Goal: Navigation & Orientation: Find specific page/section

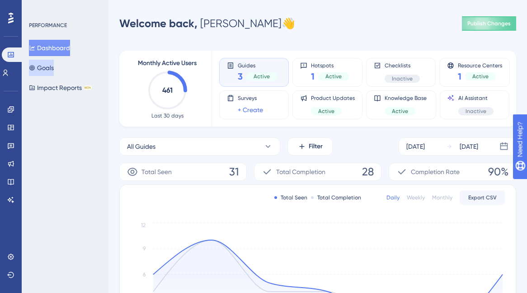
click at [49, 74] on button "Goals" at bounding box center [41, 68] width 25 height 16
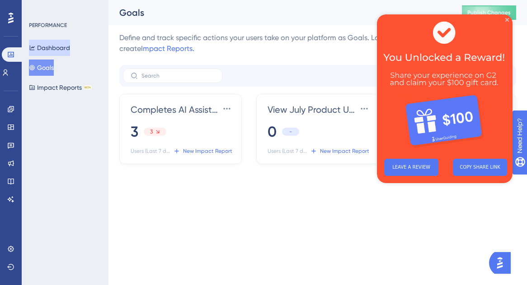
click at [48, 52] on button "Dashboard" at bounding box center [49, 48] width 41 height 16
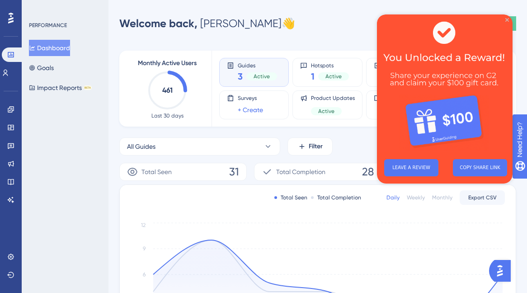
click at [508, 19] on icon "Close Preview" at bounding box center [507, 20] width 4 height 4
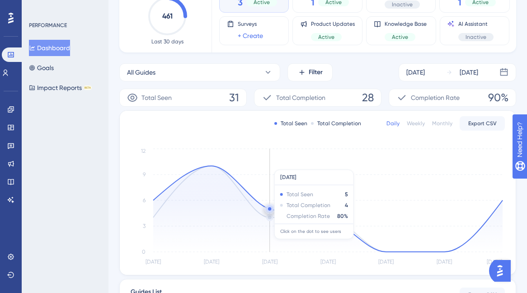
scroll to position [74, 0]
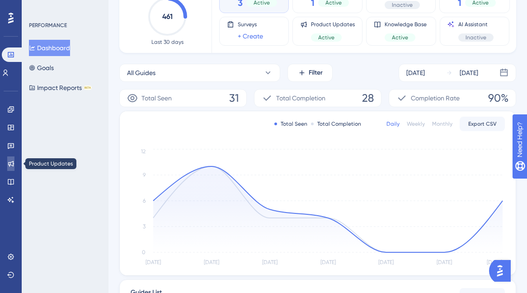
click at [11, 160] on icon at bounding box center [10, 163] width 7 height 7
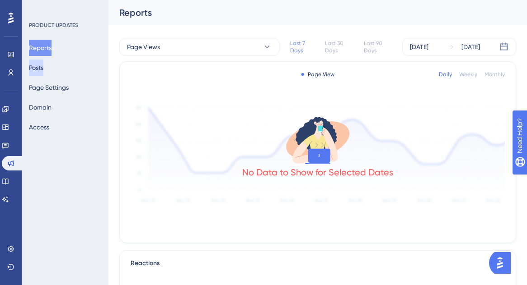
click at [42, 69] on button "Posts" at bounding box center [36, 68] width 14 height 16
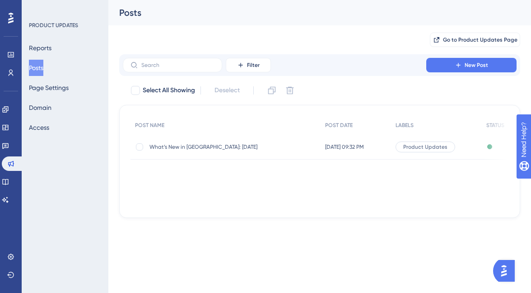
click at [441, 140] on div "Product Updates" at bounding box center [436, 146] width 91 height 25
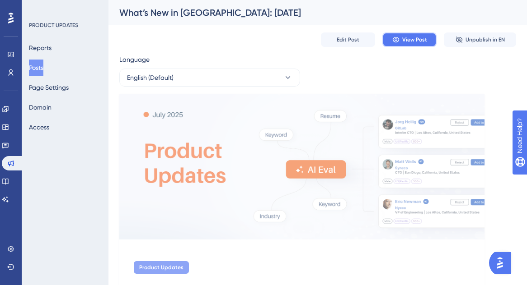
click at [424, 39] on span "View Post" at bounding box center [414, 39] width 25 height 7
click at [9, 107] on link at bounding box center [5, 109] width 7 height 14
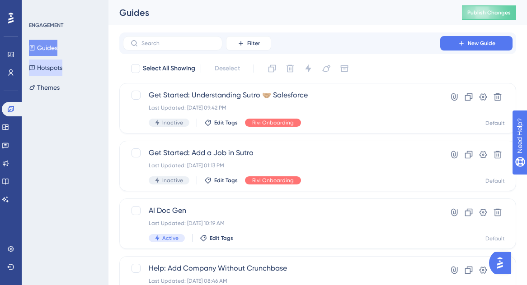
click at [57, 68] on button "Hotspots" at bounding box center [45, 68] width 33 height 16
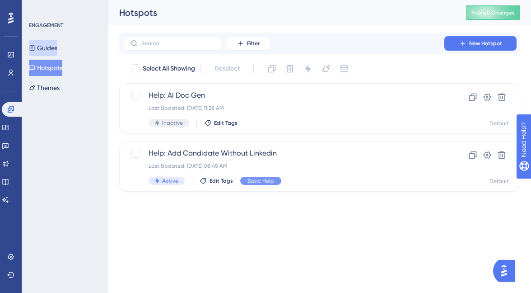
click at [53, 50] on button "Guides" at bounding box center [43, 48] width 28 height 16
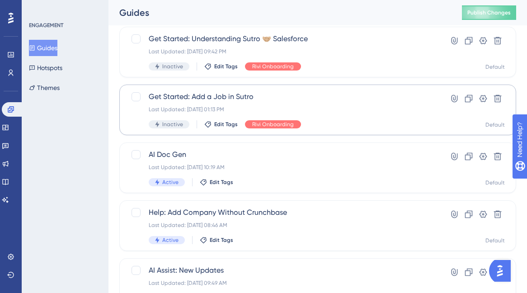
scroll to position [65, 0]
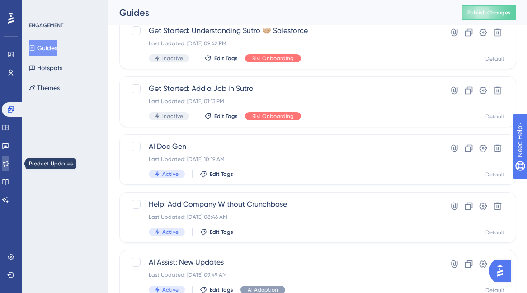
click at [9, 167] on icon at bounding box center [5, 163] width 7 height 7
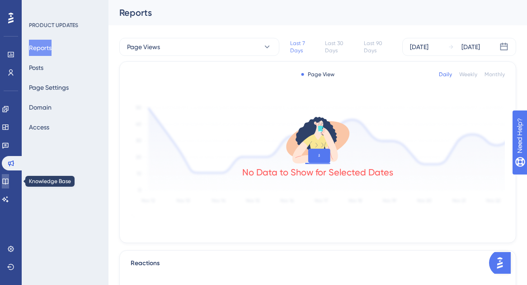
click at [8, 179] on icon at bounding box center [5, 182] width 6 height 6
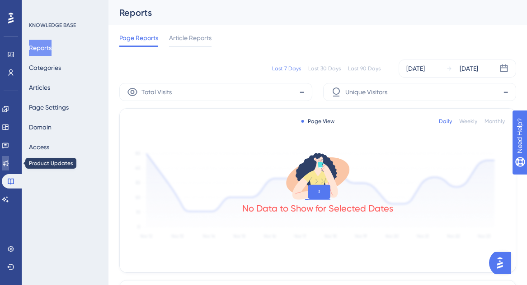
click at [9, 162] on icon at bounding box center [6, 164] width 6 height 6
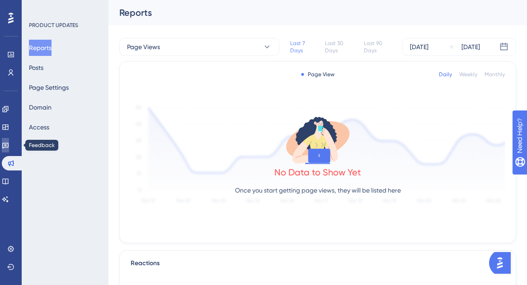
click at [9, 147] on icon at bounding box center [5, 145] width 7 height 7
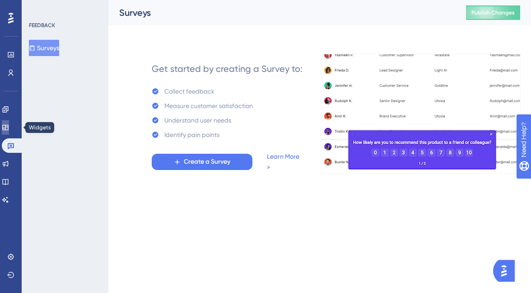
click at [8, 130] on icon at bounding box center [5, 127] width 6 height 5
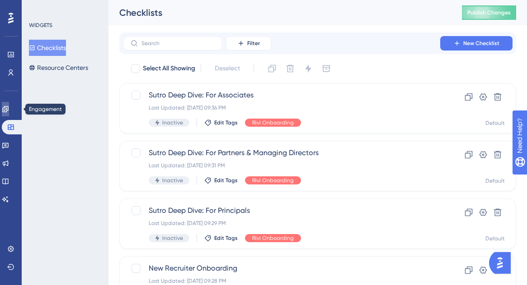
click at [9, 110] on icon at bounding box center [5, 109] width 7 height 7
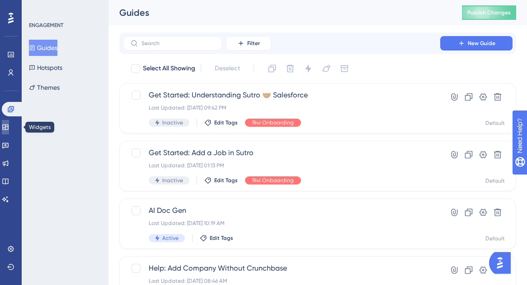
click at [9, 126] on icon at bounding box center [5, 127] width 7 height 7
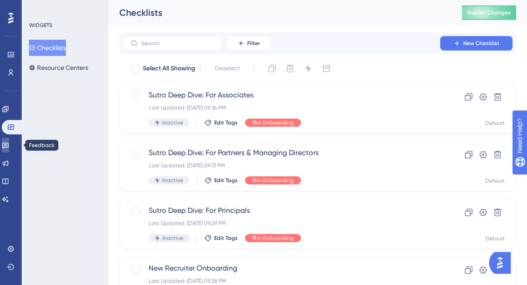
click at [9, 142] on icon at bounding box center [5, 145] width 7 height 7
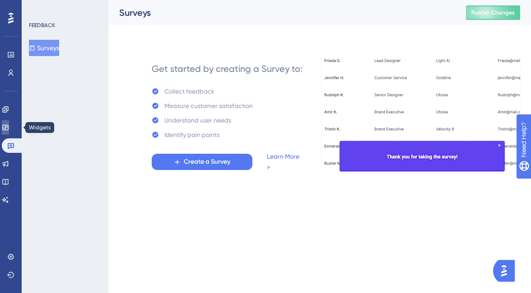
click at [9, 126] on icon at bounding box center [5, 127] width 7 height 7
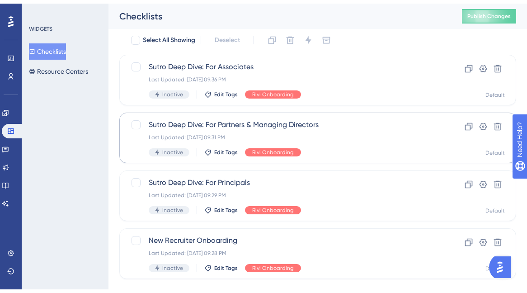
scroll to position [43, 0]
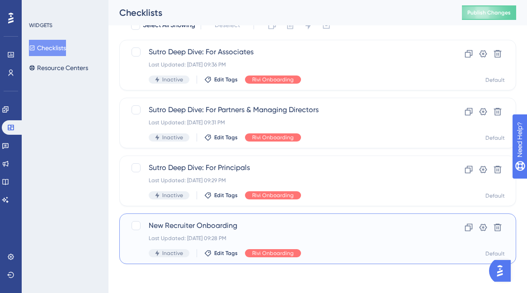
click at [267, 216] on div "New Recruiter Onboarding Last Updated: Sep 10 2025, 09:28 PM Inactive Edit Tags…" at bounding box center [317, 238] width 397 height 51
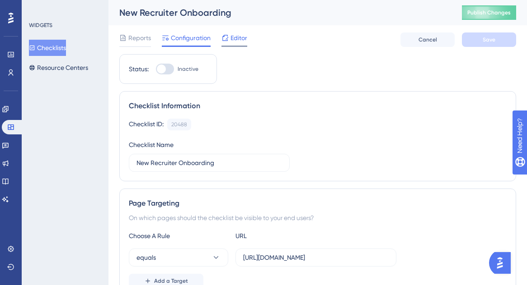
click at [235, 44] on div "Editor" at bounding box center [234, 40] width 26 height 14
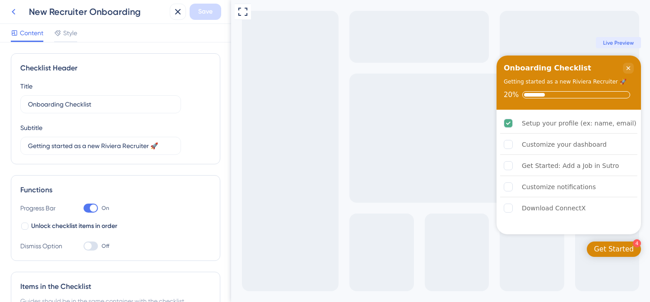
click at [18, 11] on icon at bounding box center [13, 11] width 11 height 11
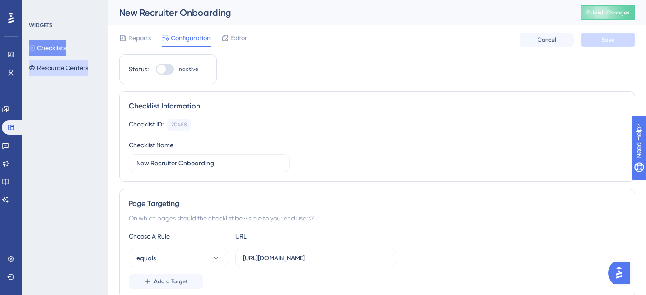
click at [69, 70] on button "Resource Centers" at bounding box center [58, 68] width 59 height 16
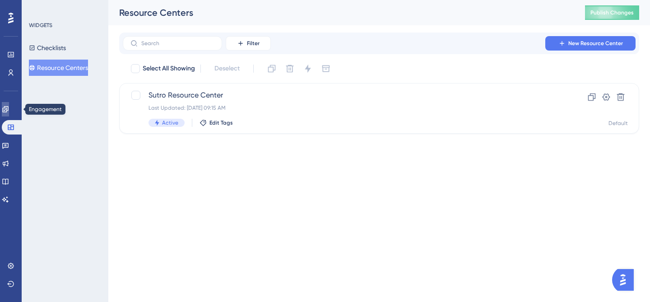
click at [5, 112] on link at bounding box center [5, 109] width 7 height 14
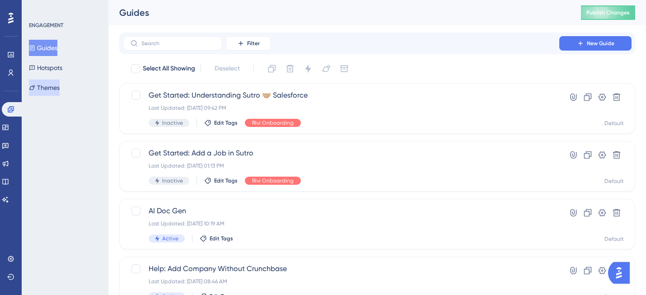
click at [51, 83] on button "Themes" at bounding box center [44, 88] width 31 height 16
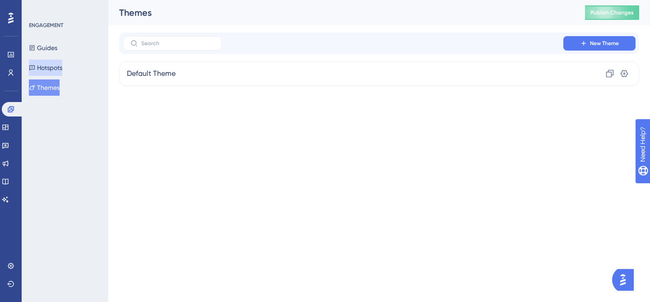
click at [49, 68] on button "Hotspots" at bounding box center [45, 68] width 33 height 16
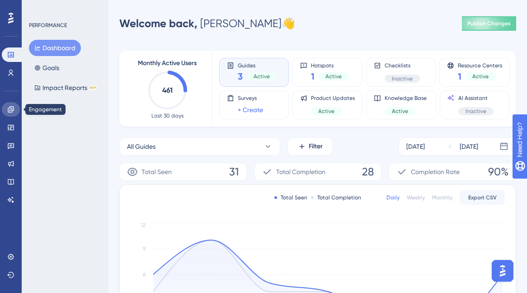
click at [11, 110] on icon at bounding box center [10, 109] width 7 height 7
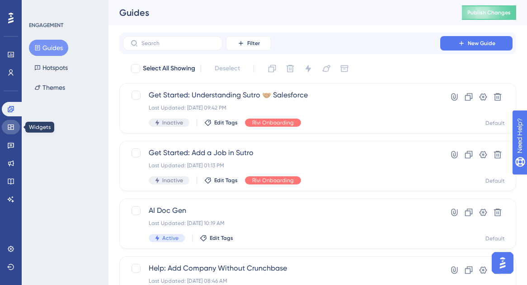
click at [12, 130] on icon at bounding box center [10, 127] width 7 height 7
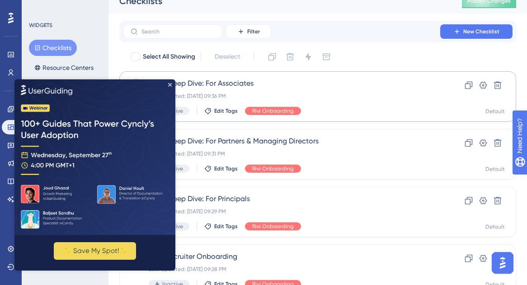
scroll to position [17, 0]
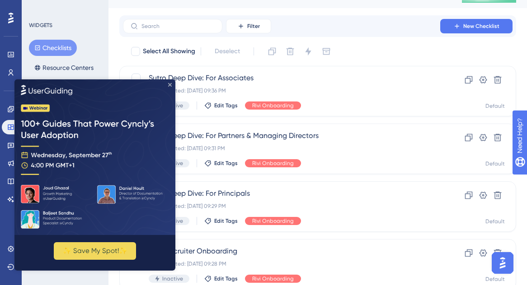
click at [171, 83] on icon "Close Preview" at bounding box center [170, 85] width 4 height 4
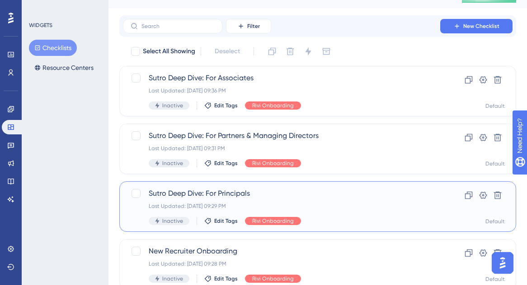
click at [195, 192] on span "Sutro Deep Dive: For Principals" at bounding box center [282, 193] width 266 height 11
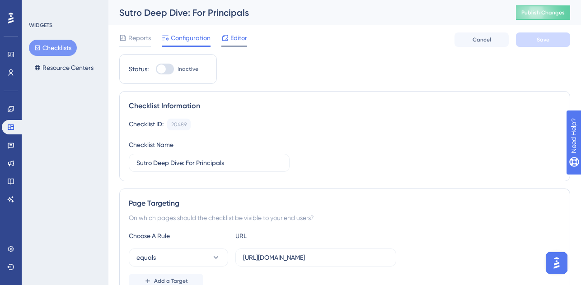
click at [236, 43] on span "Editor" at bounding box center [238, 38] width 17 height 11
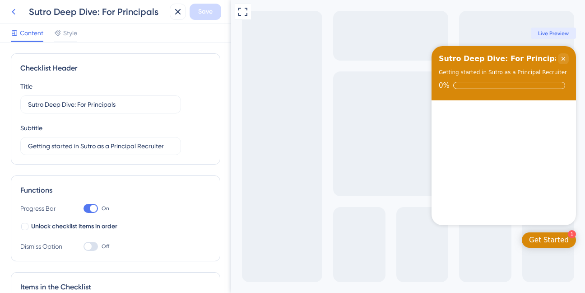
click at [13, 11] on icon at bounding box center [13, 11] width 11 height 11
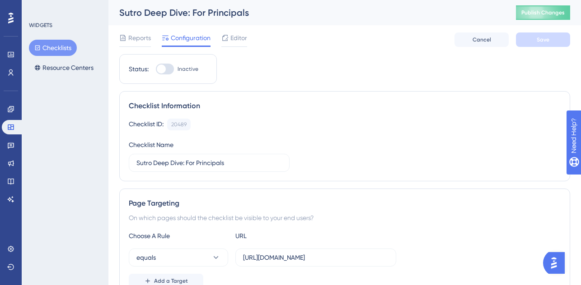
click at [53, 50] on button "Checklists" at bounding box center [53, 48] width 48 height 16
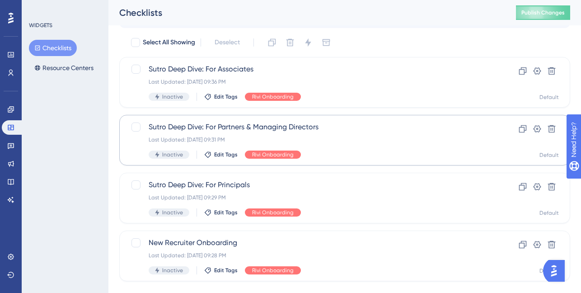
scroll to position [43, 0]
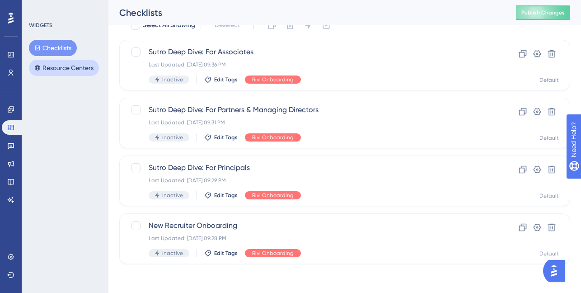
click at [72, 70] on button "Resource Centers" at bounding box center [64, 68] width 70 height 16
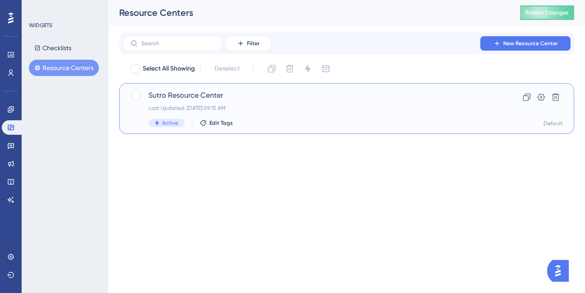
click at [219, 94] on span "Sutro Resource Center" at bounding box center [311, 95] width 324 height 11
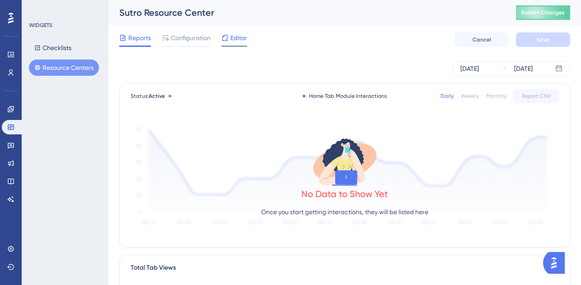
click at [242, 44] on div "Editor" at bounding box center [234, 40] width 26 height 14
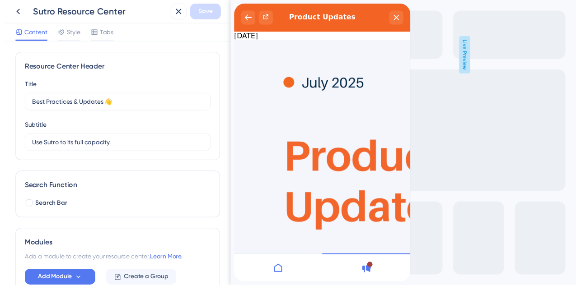
scroll to position [56, 0]
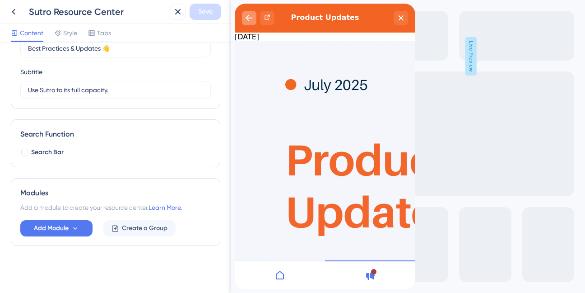
click at [247, 17] on icon "back to header" at bounding box center [249, 17] width 7 height 7
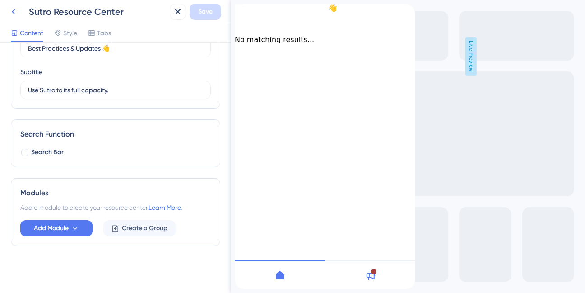
click at [14, 13] on icon at bounding box center [14, 12] width 4 height 6
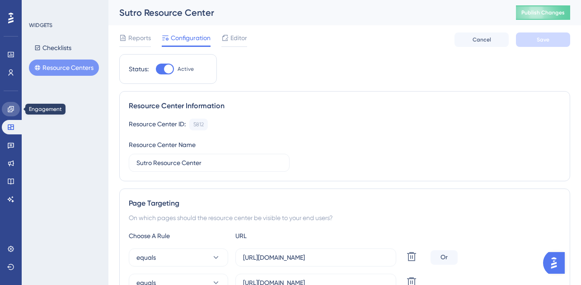
click at [6, 108] on link at bounding box center [11, 109] width 18 height 14
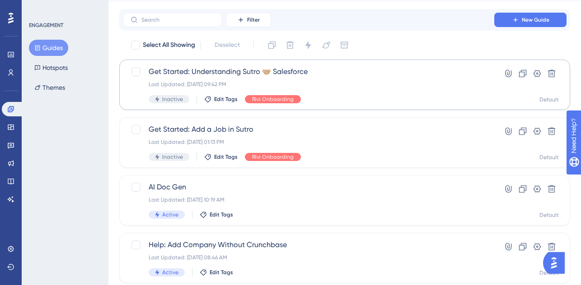
scroll to position [23, 5]
click at [279, 73] on span "Get Started: Understanding Sutro 🤝🏼 Salesforce" at bounding box center [309, 71] width 320 height 11
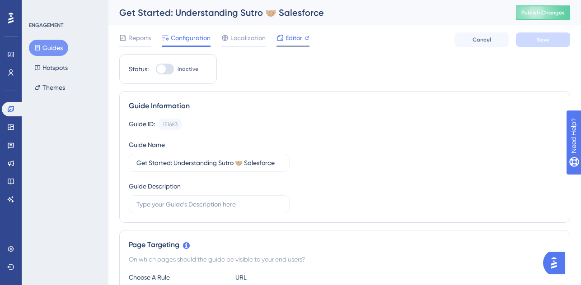
click at [292, 37] on span "Editor" at bounding box center [293, 38] width 17 height 11
click at [58, 66] on button "Hotspots" at bounding box center [51, 68] width 44 height 16
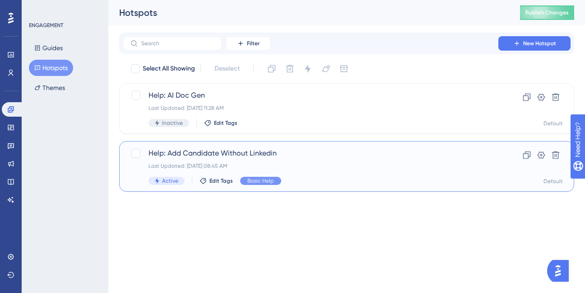
click at [226, 153] on span "Help: Add Candidate Without Linkedin" at bounding box center [311, 153] width 324 height 11
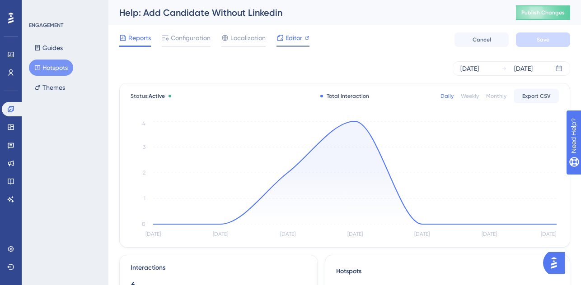
click at [292, 38] on span "Editor" at bounding box center [293, 38] width 17 height 11
